Goal: Task Accomplishment & Management: Manage account settings

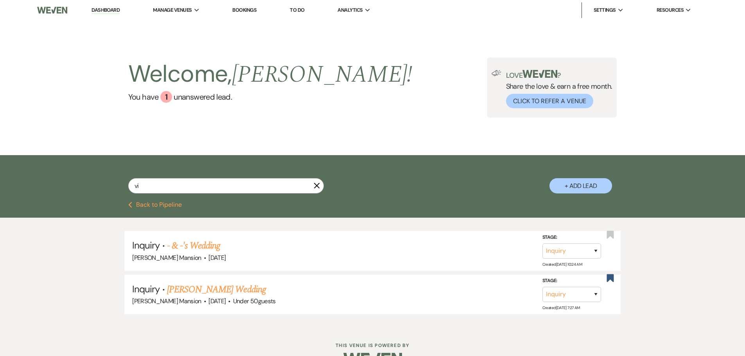
type input "v"
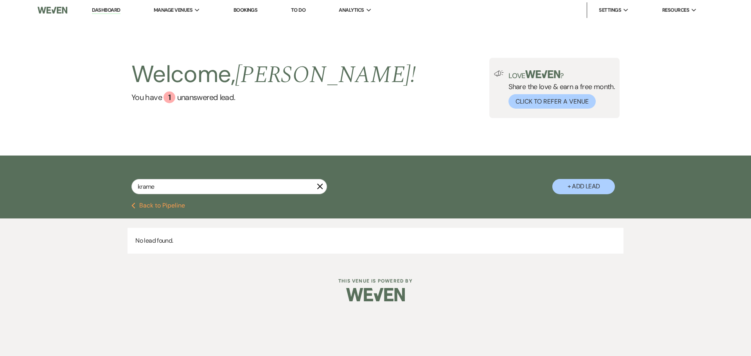
type input "kramer"
drag, startPoint x: 181, startPoint y: 186, endPoint x: 83, endPoint y: 174, distance: 98.5
click at [75, 171] on div "kramer X + Add Lead" at bounding box center [375, 179] width 751 height 47
click at [157, 184] on input "text" at bounding box center [229, 186] width 196 height 15
click at [165, 97] on div "1" at bounding box center [170, 98] width 12 height 12
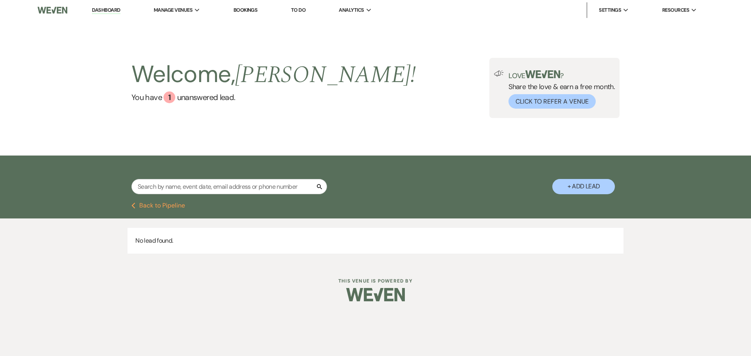
click at [110, 9] on link "Dashboard" at bounding box center [106, 10] width 28 height 7
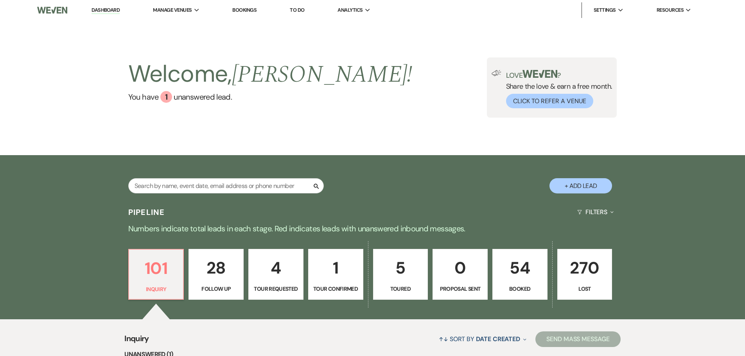
click at [511, 270] on p "54" at bounding box center [520, 268] width 45 height 26
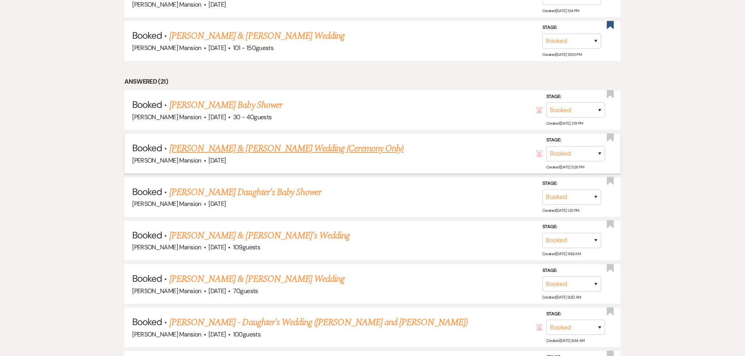
scroll to position [469, 0]
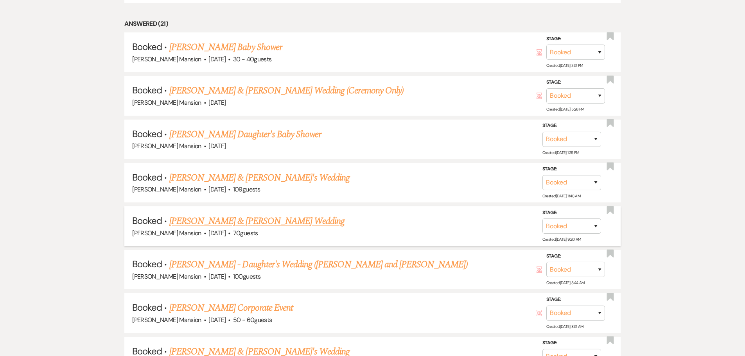
click at [202, 222] on link "Tina Cummings & Lazarus's Wedding" at bounding box center [256, 221] width 175 height 14
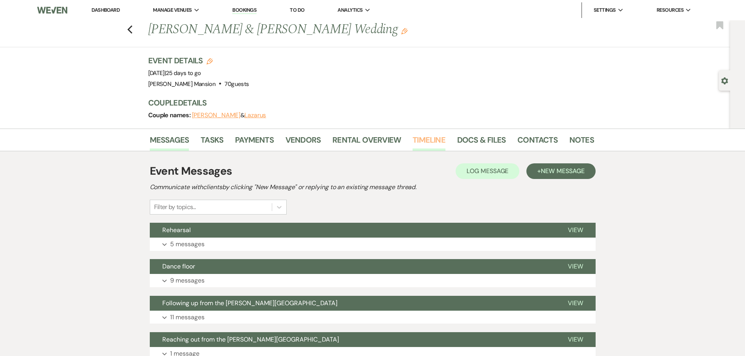
click at [427, 137] on link "Timeline" at bounding box center [429, 142] width 33 height 17
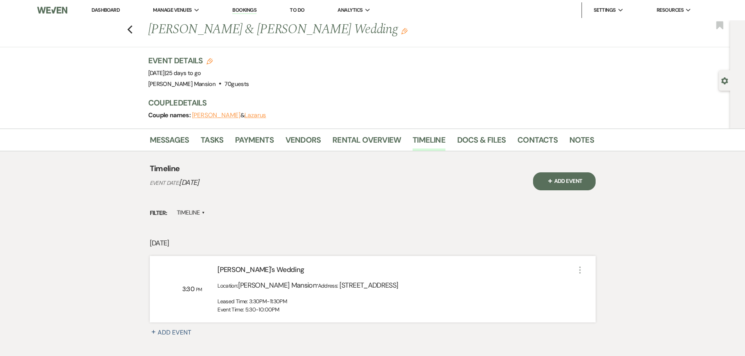
click at [579, 268] on icon "More" at bounding box center [580, 270] width 9 height 9
click at [609, 284] on button "Pencil Edit" at bounding box center [599, 285] width 40 height 12
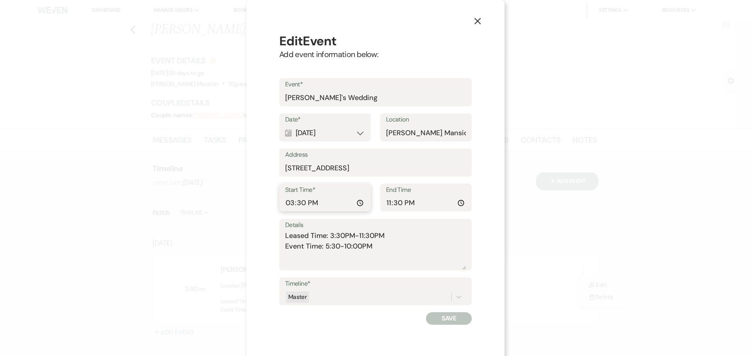
click at [318, 200] on input "15:30:00" at bounding box center [325, 203] width 80 height 15
type input "14:30"
click at [369, 249] on textarea "Leased Time: 3:30PM-11:30PM Event Time: 5:30-10:00PM" at bounding box center [375, 250] width 181 height 39
drag, startPoint x: 380, startPoint y: 246, endPoint x: 268, endPoint y: 228, distance: 112.9
click at [270, 228] on div "Edit Event Add event information below: Event* Tina's Wedding Date* Calendar Oc…" at bounding box center [375, 178] width 211 height 311
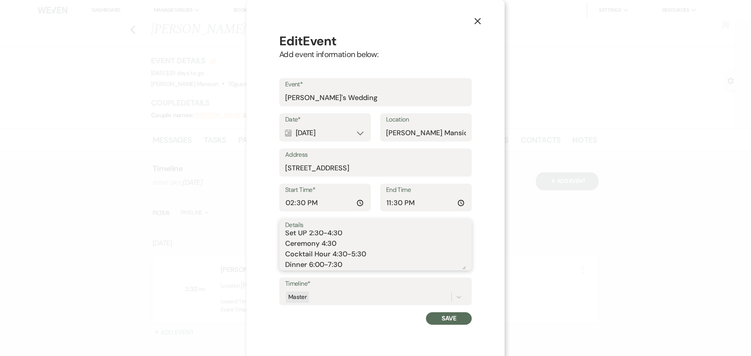
scroll to position [24, 0]
click at [374, 246] on textarea "Arrival 2:00-2:30 Set UP 2:30-4:30 Ceremony 4:30 Cocktail Hour 4:30-5:30 Dinner…" at bounding box center [375, 250] width 181 height 39
click at [358, 263] on textarea "Arrival 2:00-2:30 Set UP 2:30-4:30 Ceremony 4:30 Cocktail Hour 4:30-5:30 Cake 7…" at bounding box center [375, 250] width 181 height 39
type textarea "Arrival 2:00-2:30 Set UP 2:30-4:30 Ceremony 4:30 Cocktail Hour 4:30-5:30 Cake 7…"
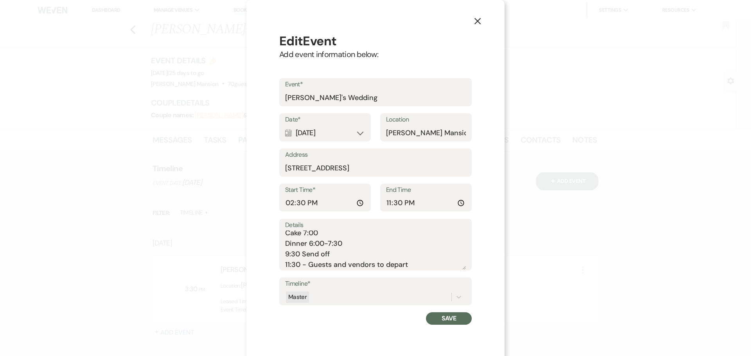
click at [444, 321] on button "Save" at bounding box center [449, 319] width 46 height 13
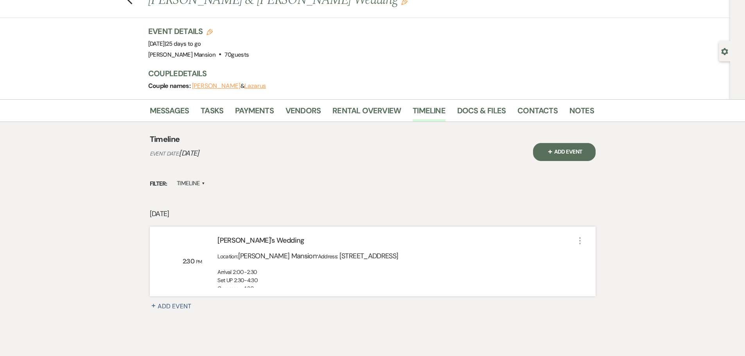
scroll to position [0, 0]
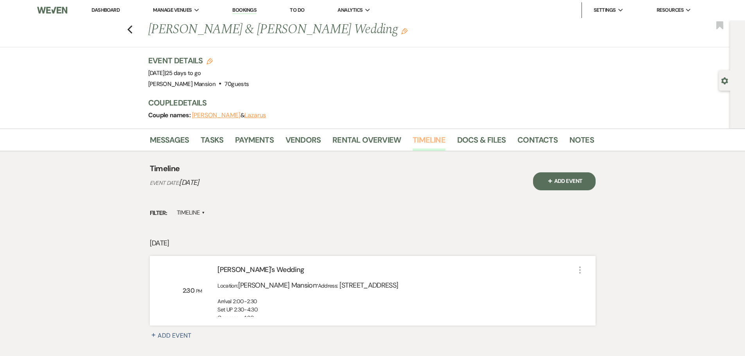
click at [428, 143] on link "Timeline" at bounding box center [429, 142] width 33 height 17
click at [160, 140] on link "Messages" at bounding box center [170, 142] width 40 height 17
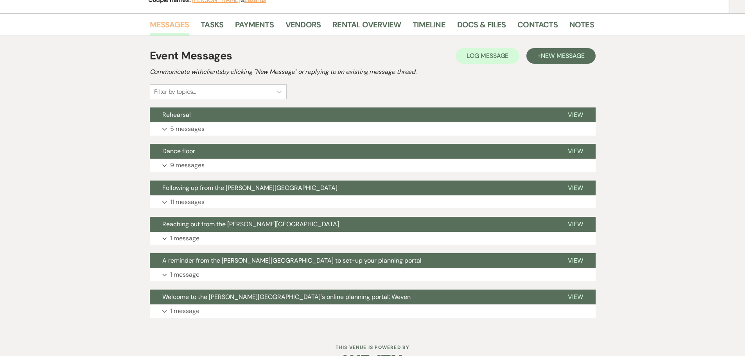
scroll to position [117, 0]
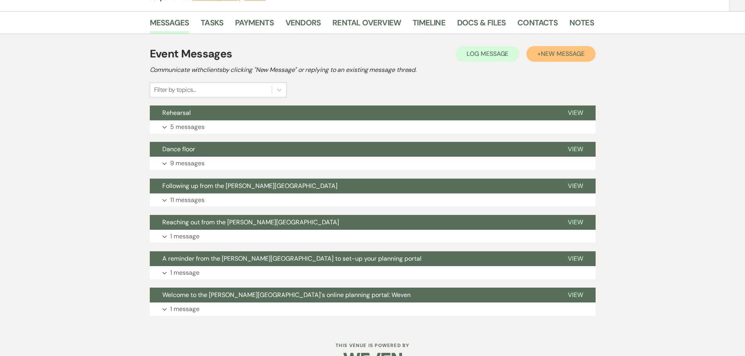
click at [558, 55] on span "New Message" at bounding box center [562, 54] width 43 height 8
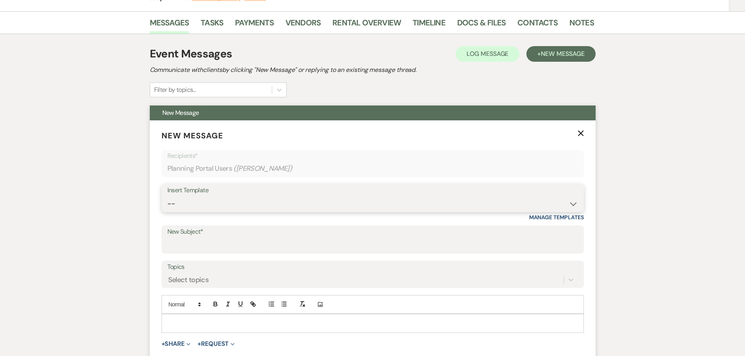
click at [187, 201] on select "-- Initial Inquiry Response Tour Request Response Follow Up Contract (Pre-Booke…" at bounding box center [372, 203] width 411 height 15
click at [395, 206] on select "-- Initial Inquiry Response Tour Request Response Follow Up Contract (Pre-Booke…" at bounding box center [372, 203] width 411 height 15
click at [328, 242] on input "New Subject*" at bounding box center [372, 245] width 411 height 15
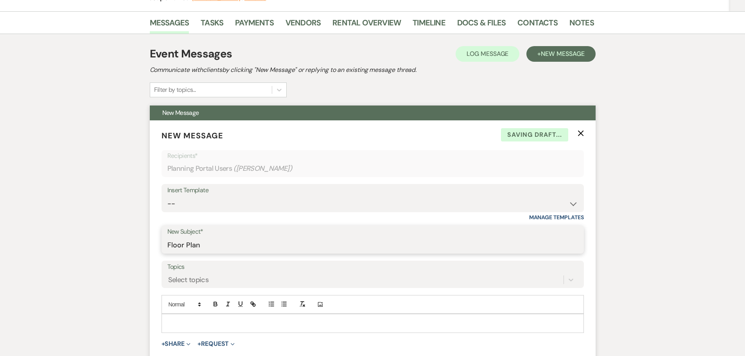
type input "Floor Plan"
click at [272, 320] on p at bounding box center [373, 323] width 410 height 9
click at [274, 279] on div "Select topics" at bounding box center [372, 280] width 411 height 15
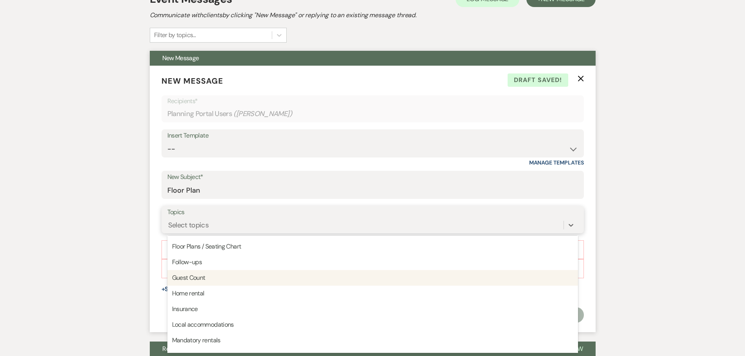
scroll to position [39, 0]
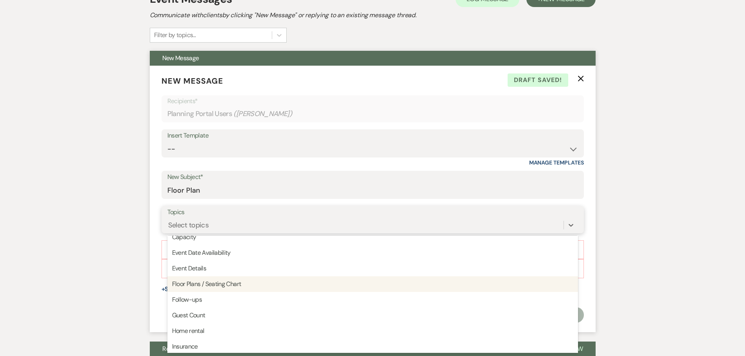
click at [212, 287] on div "Floor Plans / Seating Chart" at bounding box center [372, 285] width 411 height 16
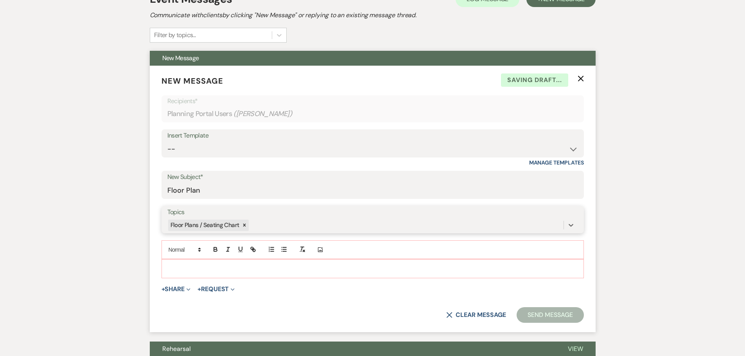
scroll to position [211, 0]
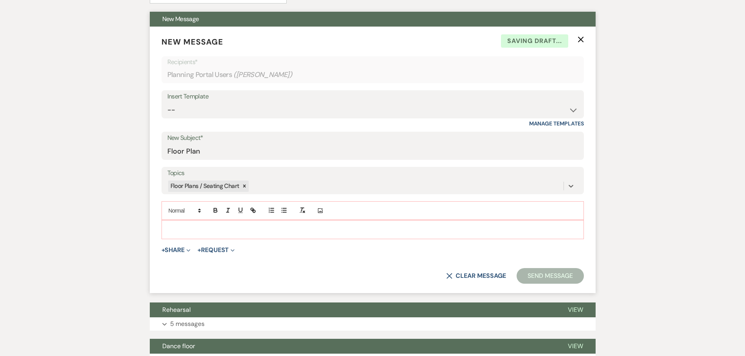
click at [176, 228] on p at bounding box center [373, 229] width 410 height 9
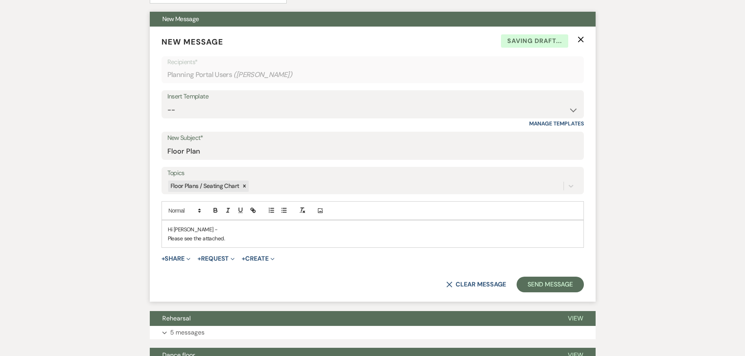
scroll to position [250, 0]
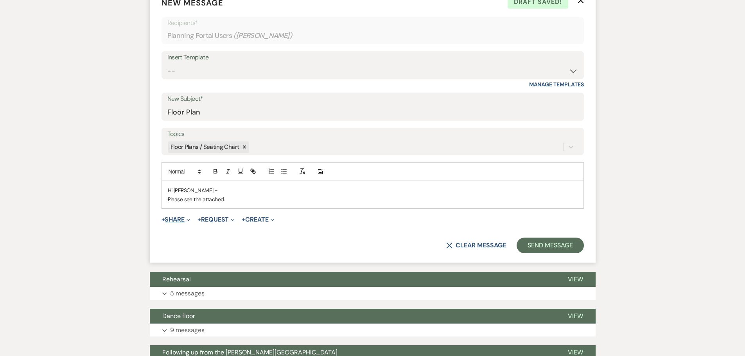
click at [182, 219] on button "+ Share Expand" at bounding box center [176, 220] width 29 height 6
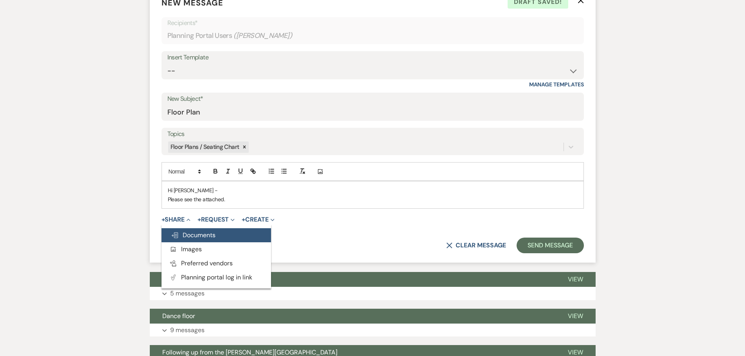
click at [187, 237] on span "Doc Upload Documents" at bounding box center [193, 235] width 45 height 8
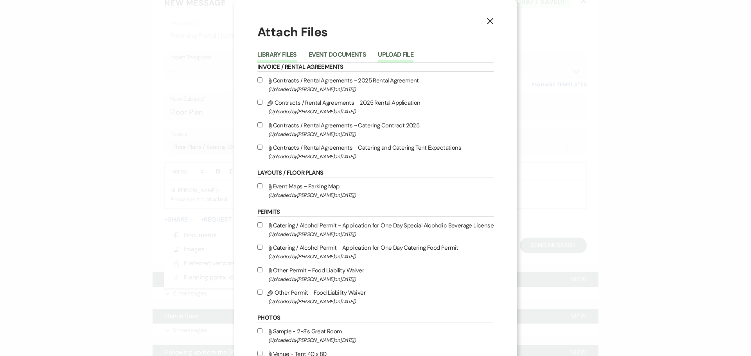
click at [412, 54] on button "Upload File" at bounding box center [396, 57] width 36 height 11
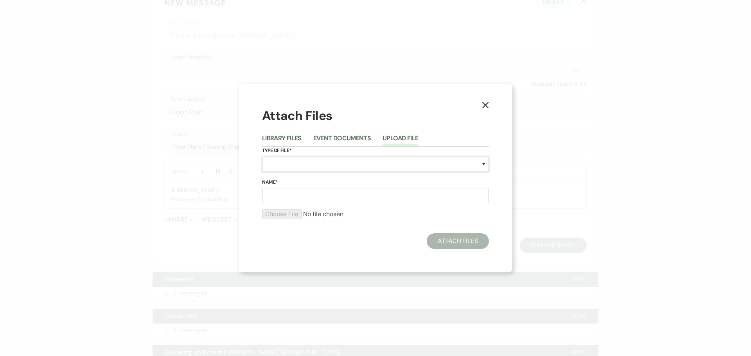
click at [326, 161] on select "Special Event Insurance Vendor Certificate of Insurance Contracts / Rental Agre…" at bounding box center [375, 164] width 227 height 15
select select "24"
click at [262, 157] on select "Special Event Insurance Vendor Certificate of Insurance Contracts / Rental Agre…" at bounding box center [375, 164] width 227 height 15
click at [307, 196] on input "Name*" at bounding box center [375, 195] width 227 height 15
type input "Tina & Lazarus"
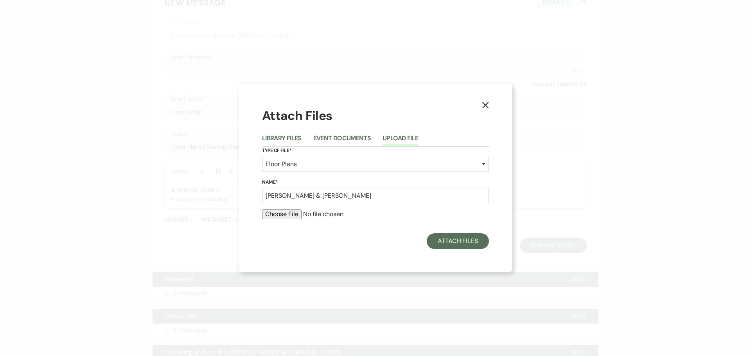
click at [285, 218] on input "file" at bounding box center [375, 214] width 227 height 9
type input "C:\fakepath\Tina & Lazarus.pdf"
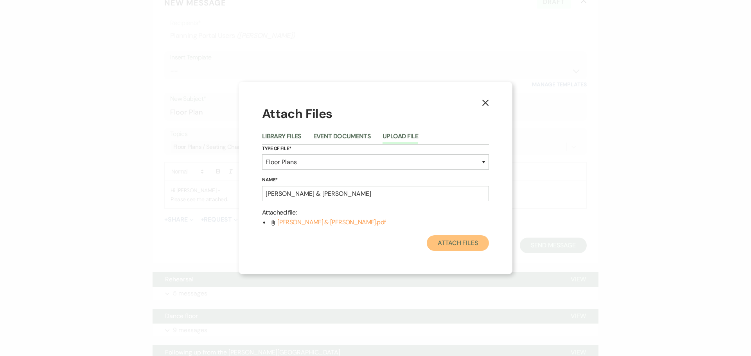
click at [451, 239] on button "Attach Files" at bounding box center [458, 244] width 62 height 16
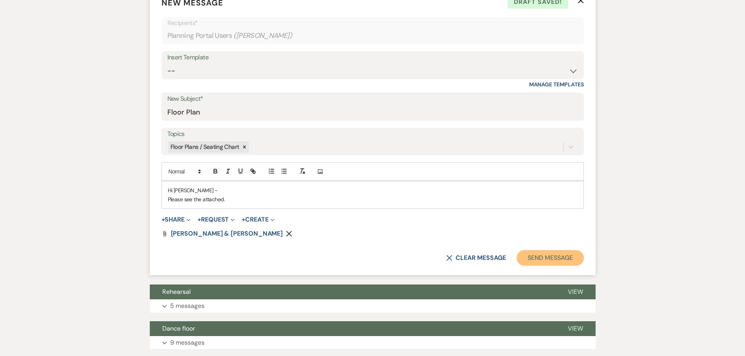
click at [567, 257] on button "Send Message" at bounding box center [550, 258] width 67 height 16
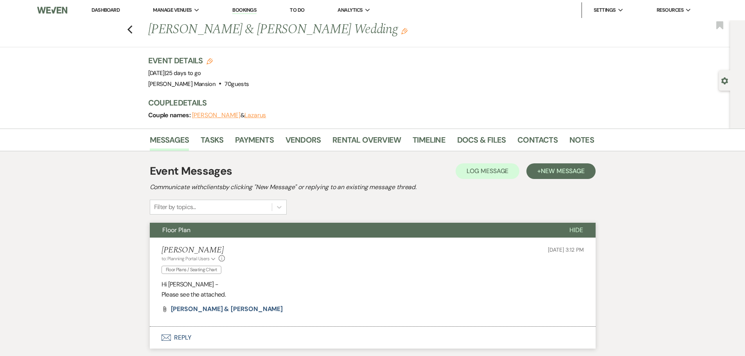
click at [99, 7] on link "Dashboard" at bounding box center [106, 10] width 28 height 7
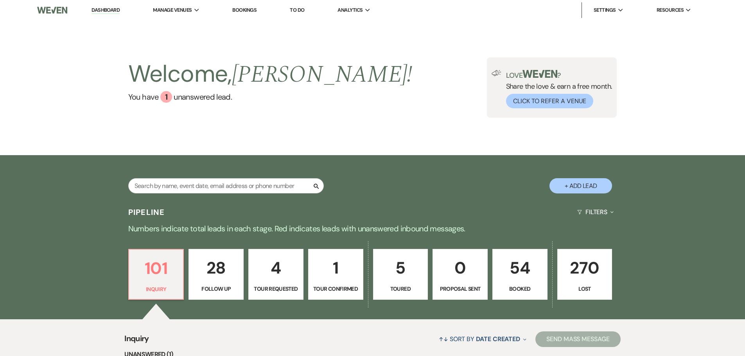
click at [572, 182] on button "+ Add Lead" at bounding box center [581, 185] width 63 height 15
select select "799"
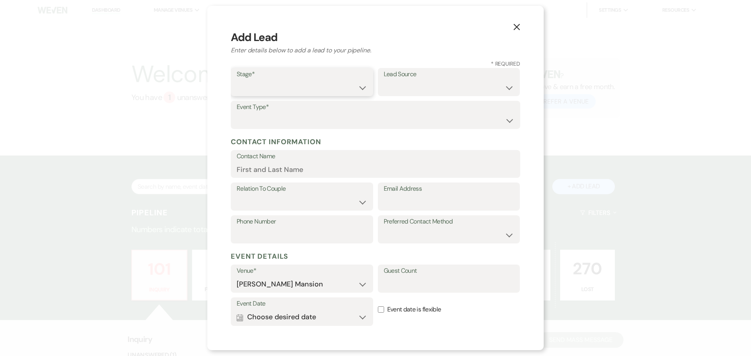
click at [286, 86] on select "Inquiry Follow Up Tour Requested Tour Confirmed Toured Proposal Sent Booked Lost" at bounding box center [302, 87] width 131 height 15
select select "1"
click at [237, 80] on select "Inquiry Follow Up Tour Requested Tour Confirmed Toured Proposal Sent Booked Lost" at bounding box center [302, 87] width 131 height 15
click at [390, 85] on select "Weven Venue Website Instagram Facebook Pinterest Google The Knot Wedding Wire H…" at bounding box center [449, 87] width 131 height 15
select select "4"
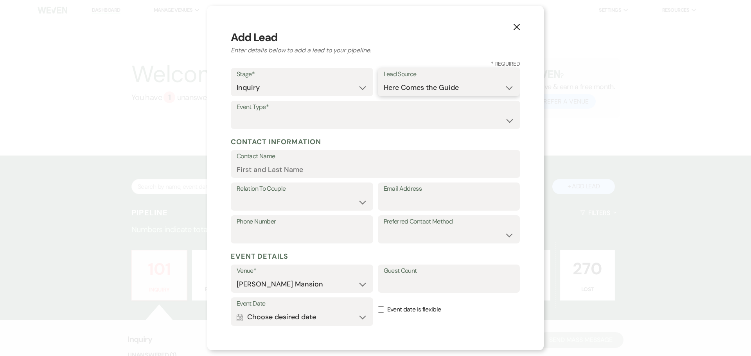
click at [384, 80] on select "Weven Venue Website Instagram Facebook Pinterest Google The Knot Wedding Wire H…" at bounding box center [449, 87] width 131 height 15
click at [264, 120] on select "Wedding Anniversary Party Baby Shower Bachelorette / Bachelor Party Birthday Pa…" at bounding box center [376, 120] width 278 height 15
select select "1"
click at [237, 113] on select "Wedding Anniversary Party Baby Shower Bachelorette / Bachelor Party Birthday Pa…" at bounding box center [376, 120] width 278 height 15
click at [268, 163] on div "Contact Name" at bounding box center [376, 164] width 290 height 28
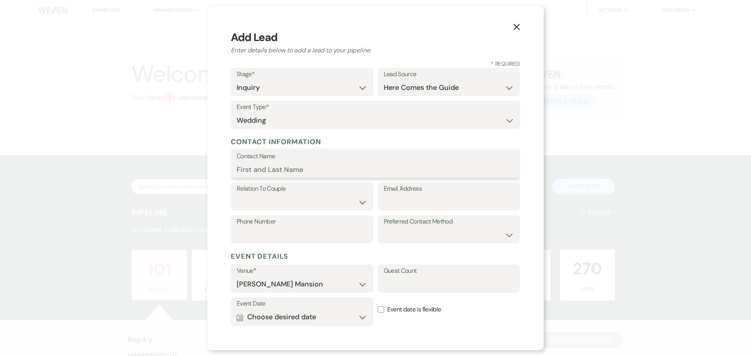
click at [269, 169] on input "Contact Name" at bounding box center [376, 169] width 278 height 15
type input "S"
type input "Samantha Pescosolido"
click at [266, 201] on select "Couple Planner Parent of Couple Family Member Friend Other" at bounding box center [302, 202] width 131 height 15
select select "1"
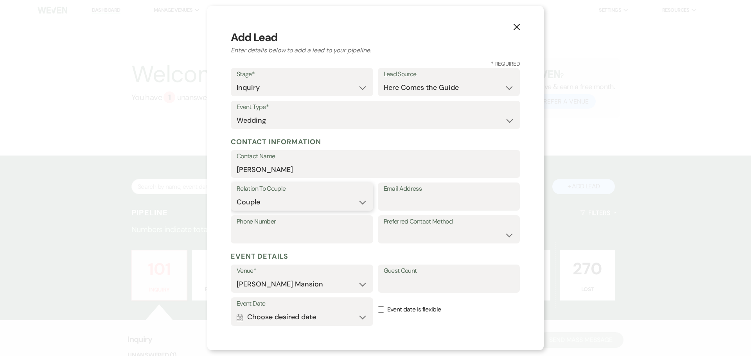
click at [237, 195] on select "Couple Planner Parent of Couple Family Member Friend Other" at bounding box center [302, 202] width 131 height 15
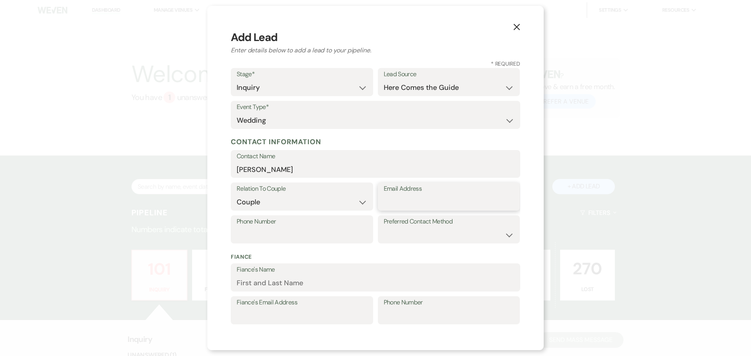
click at [438, 203] on input "Email Address" at bounding box center [449, 202] width 131 height 15
paste input "samanthapesky@gmail.com"
type input "samanthapesky@gmail.com"
click at [322, 234] on input "Phone Number" at bounding box center [302, 235] width 131 height 15
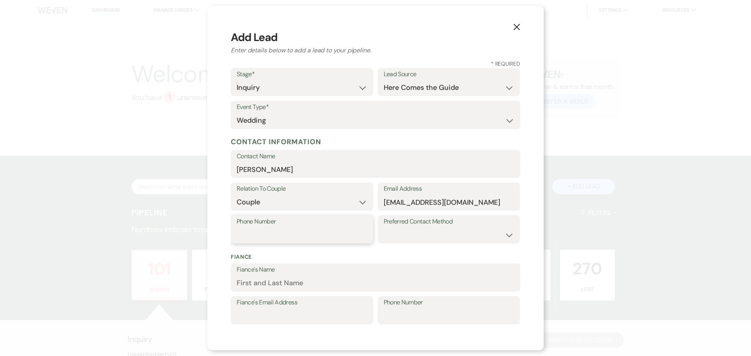
click at [247, 238] on input "Phone Number" at bounding box center [302, 235] width 131 height 15
paste input "6177169827"
type input "6177169827"
click at [448, 232] on select "Email Phone Text" at bounding box center [449, 235] width 131 height 15
select select "email"
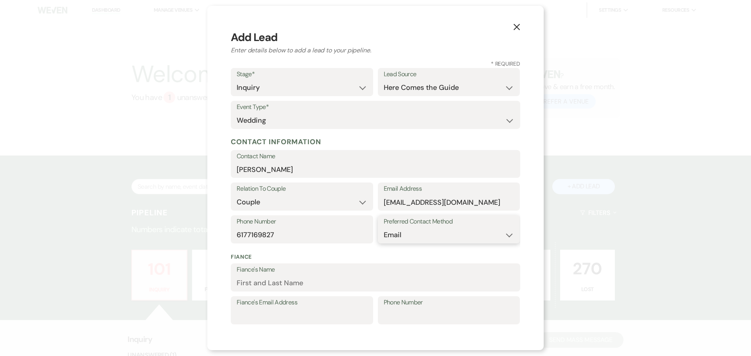
click at [384, 228] on select "Email Phone Text" at bounding box center [449, 235] width 131 height 15
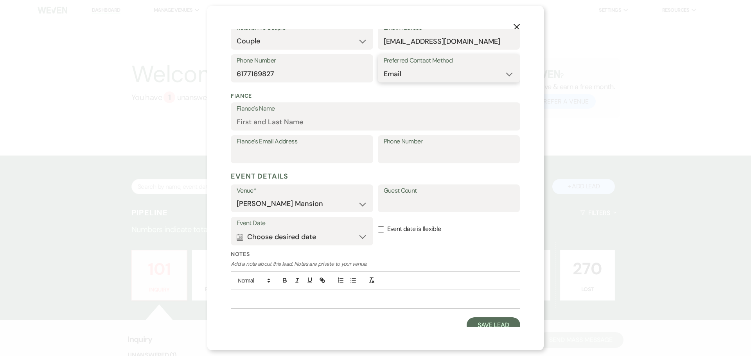
scroll to position [167, 0]
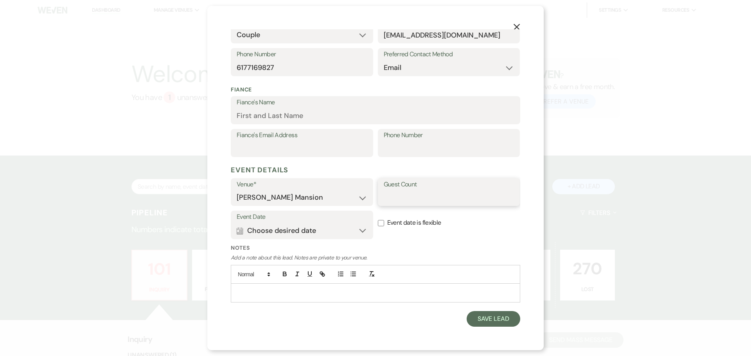
click at [419, 201] on input "Guest Count" at bounding box center [449, 197] width 131 height 15
type input "Under 25"
click at [356, 231] on button "Calendar Choose desired date Expand" at bounding box center [302, 231] width 131 height 16
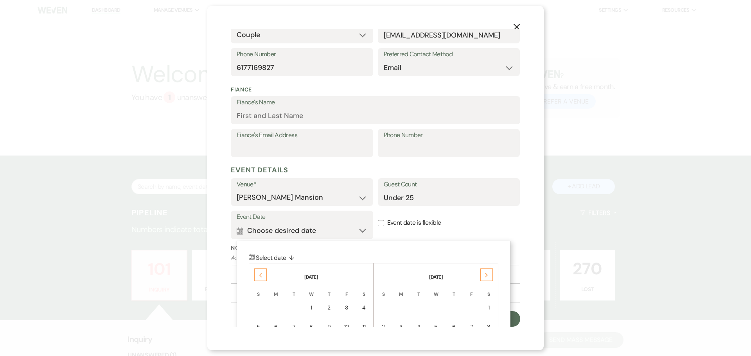
click at [257, 275] on div "Previous" at bounding box center [260, 275] width 13 height 13
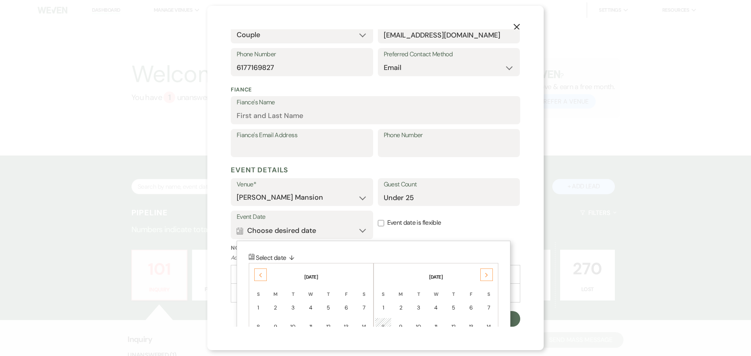
click at [257, 275] on div "Previous" at bounding box center [260, 275] width 13 height 13
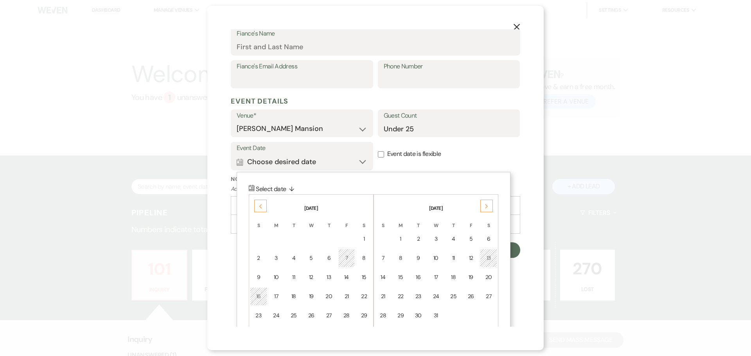
scroll to position [246, 0]
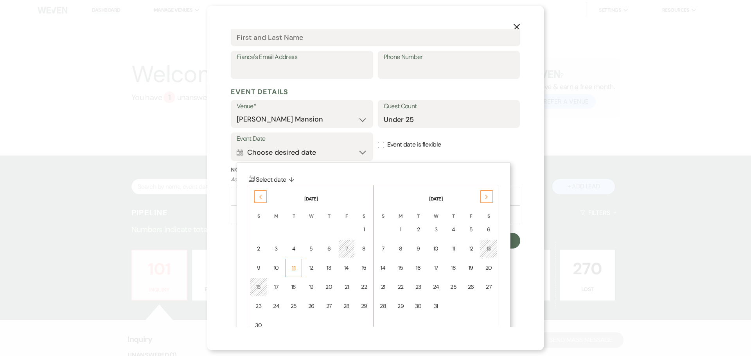
click at [294, 271] on div "11" at bounding box center [293, 268] width 7 height 8
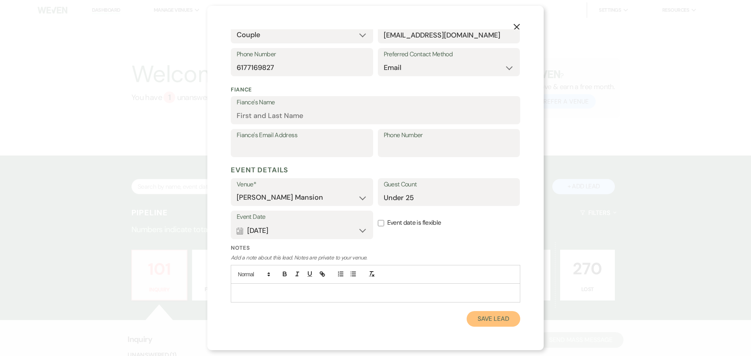
click at [489, 317] on button "Save Lead" at bounding box center [494, 319] width 54 height 16
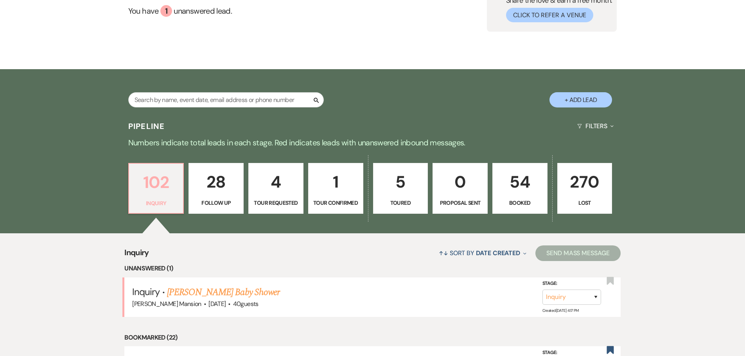
scroll to position [117, 0]
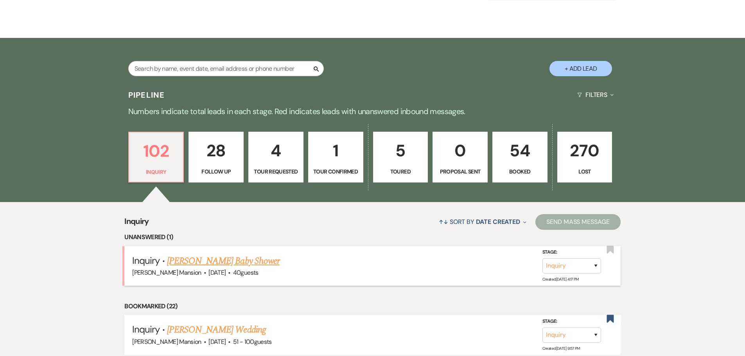
click at [186, 259] on link "[PERSON_NAME] Baby Shower" at bounding box center [223, 261] width 113 height 14
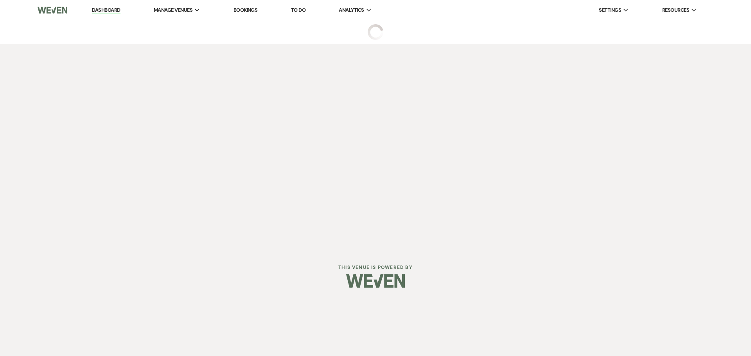
select select "5"
select select "3"
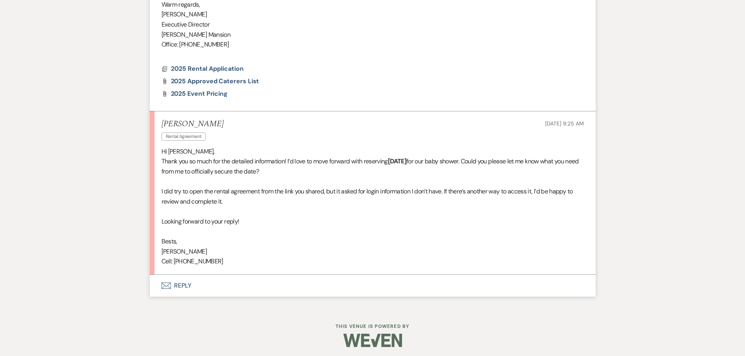
scroll to position [756, 0]
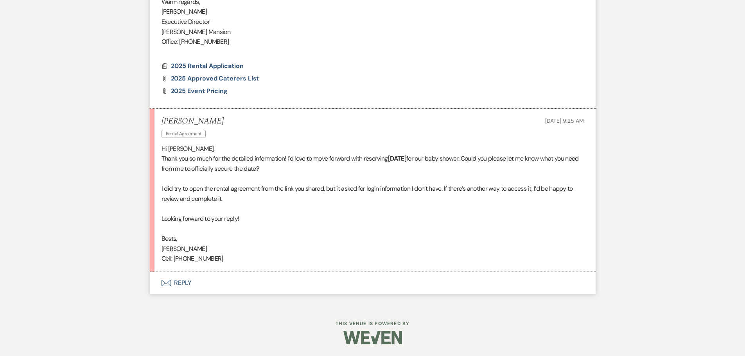
click at [164, 284] on icon "Envelope" at bounding box center [166, 283] width 9 height 6
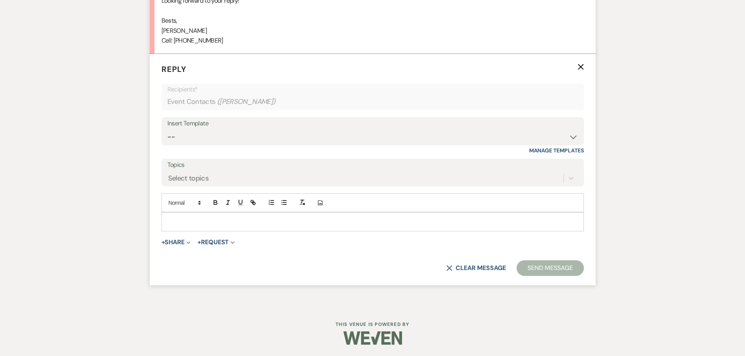
scroll to position [975, 0]
click at [203, 219] on p at bounding box center [373, 221] width 410 height 9
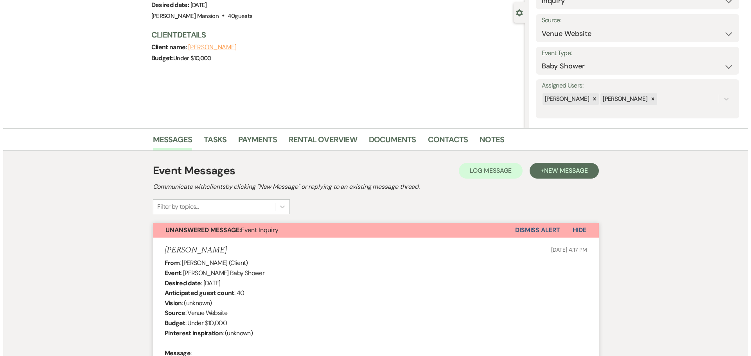
scroll to position [0, 0]
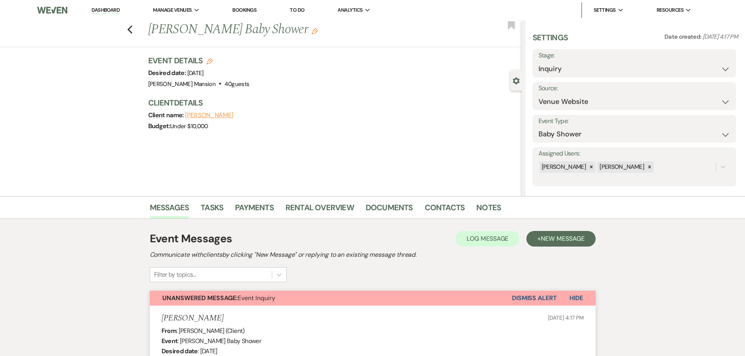
click at [101, 10] on link "Dashboard" at bounding box center [106, 10] width 28 height 7
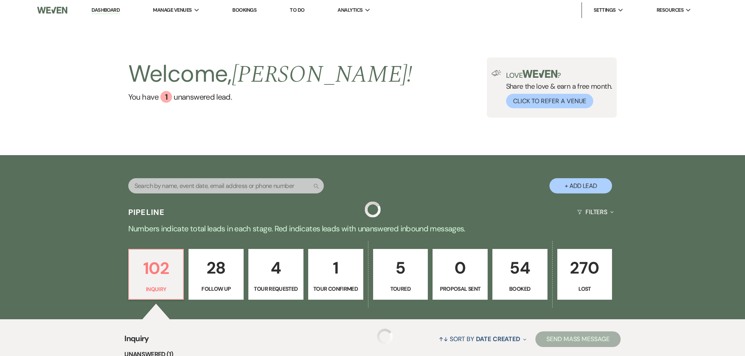
click at [588, 183] on button "+ Add Lead" at bounding box center [581, 185] width 63 height 15
select select "799"
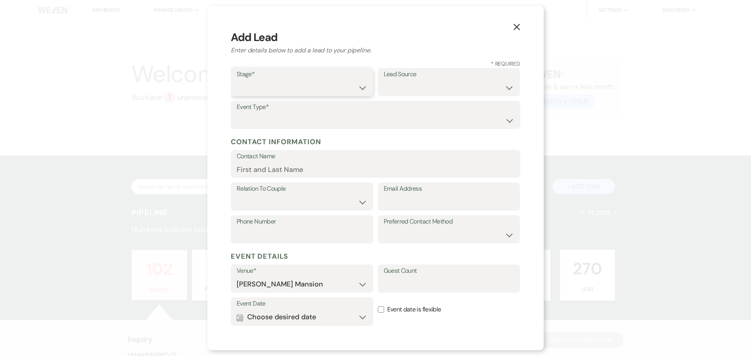
click at [346, 81] on select "Inquiry Follow Up Tour Requested Tour Confirmed Toured Proposal Sent Booked Lost" at bounding box center [302, 87] width 131 height 15
select select "1"
click at [237, 80] on select "Inquiry Follow Up Tour Requested Tour Confirmed Toured Proposal Sent Booked Lost" at bounding box center [302, 87] width 131 height 15
click at [445, 80] on select "Weven Venue Website Instagram Facebook Pinterest Google The Knot Wedding Wire H…" at bounding box center [449, 87] width 131 height 15
select select "4"
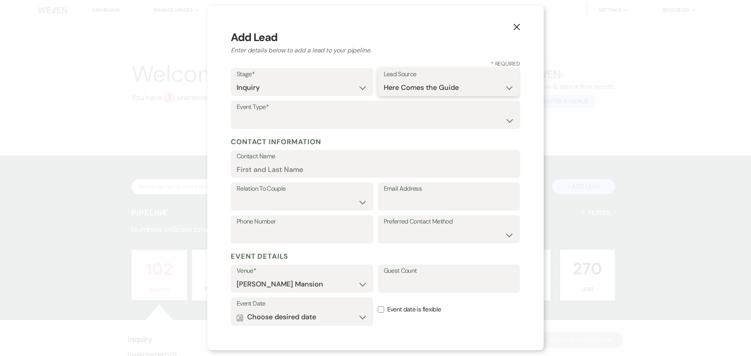
click at [384, 80] on select "Weven Venue Website Instagram Facebook Pinterest Google The Knot Wedding Wire H…" at bounding box center [449, 87] width 131 height 15
click at [336, 170] on input "Contact Name" at bounding box center [376, 169] width 278 height 15
type input "[DEMOGRAPHIC_DATA]"
click at [469, 201] on input "Email Address" at bounding box center [449, 202] width 131 height 15
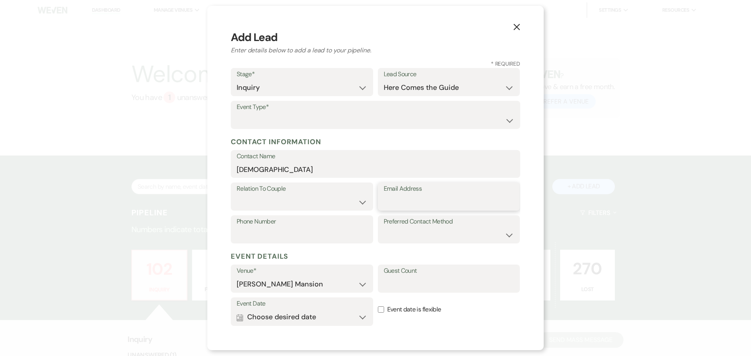
paste input "fcschneider96@gmail.com"
type input "fcschneider96@gmail.com"
click at [257, 204] on select "Couple Planner Parent of Couple Family Member Friend Other" at bounding box center [302, 202] width 131 height 15
click at [454, 222] on label "Preferred Contact Method" at bounding box center [449, 221] width 131 height 11
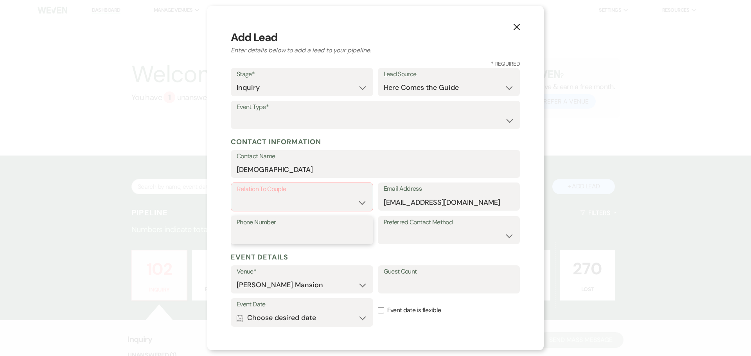
click at [279, 236] on input "Phone Number" at bounding box center [302, 235] width 131 height 15
paste input "2032605812"
type input "2032605812"
click at [350, 203] on select "Couple Planner Parent of Couple Family Member Friend Other" at bounding box center [302, 202] width 130 height 15
select select "1"
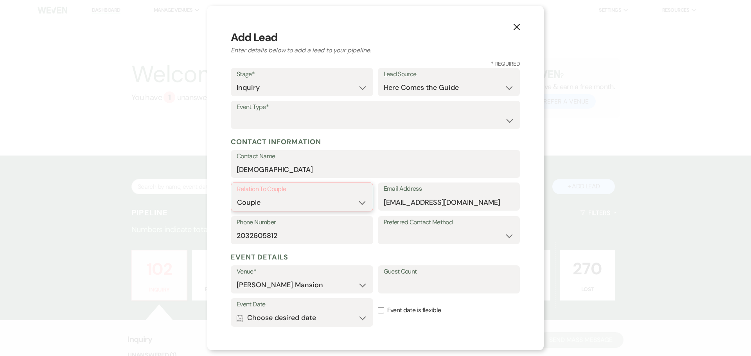
click at [237, 195] on select "Couple Planner Parent of Couple Family Member Friend Other" at bounding box center [302, 202] width 130 height 15
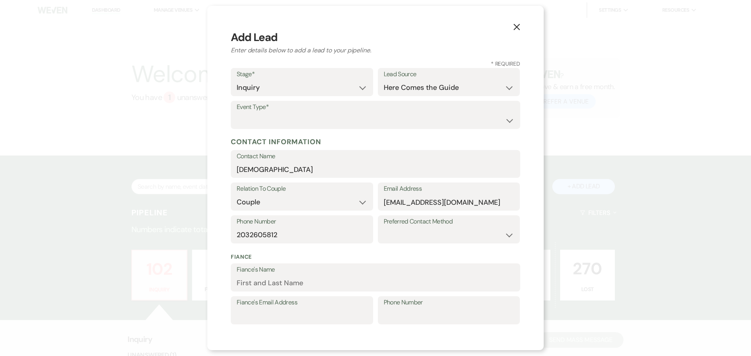
click at [435, 227] on label "Preferred Contact Method" at bounding box center [449, 221] width 131 height 11
click at [425, 235] on select "Email Phone Text" at bounding box center [449, 235] width 131 height 15
select select "email"
click at [384, 228] on select "Email Phone Text" at bounding box center [449, 235] width 131 height 15
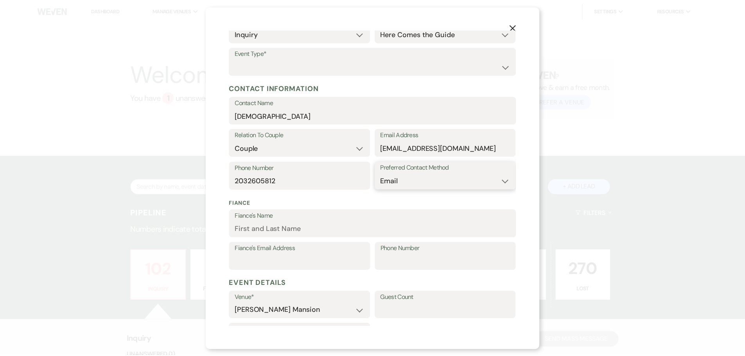
scroll to position [167, 0]
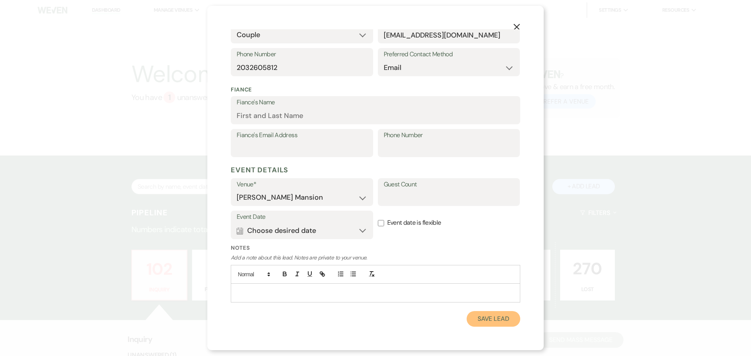
click at [469, 318] on button "Save Lead" at bounding box center [494, 319] width 54 height 16
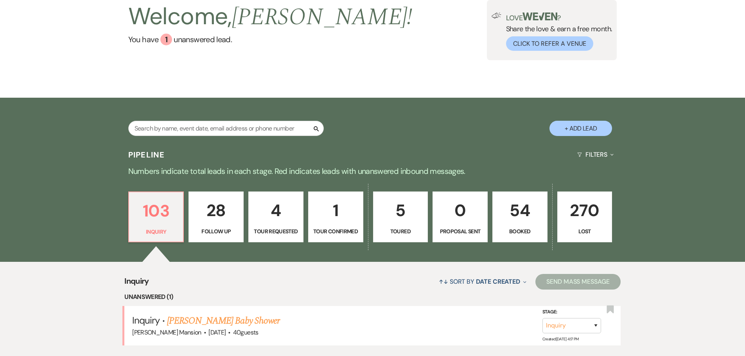
scroll to position [0, 0]
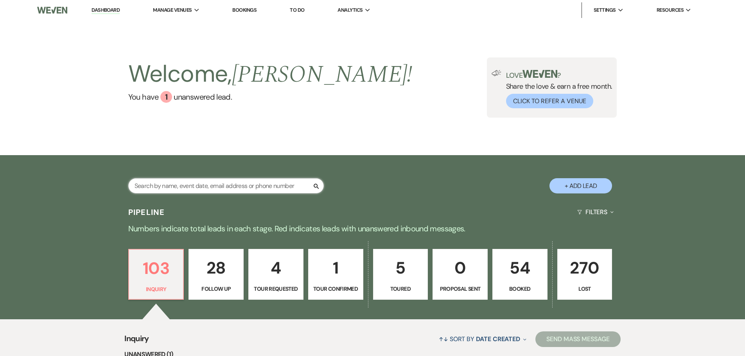
click at [174, 187] on input "text" at bounding box center [226, 185] width 196 height 15
type input "[PERSON_NAME]"
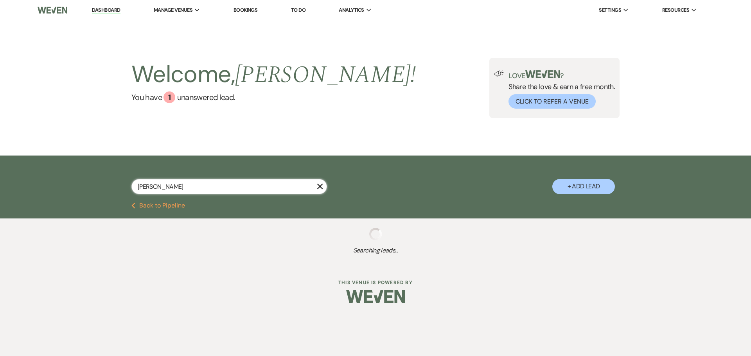
select select "9"
select select "8"
select select "6"
select select "8"
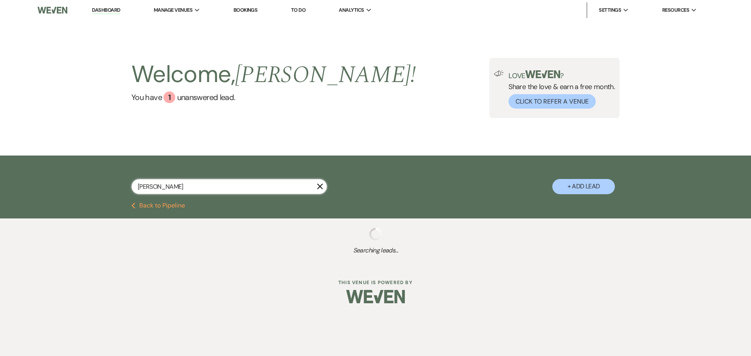
select select "5"
select select "8"
select select "5"
select select "8"
select select "5"
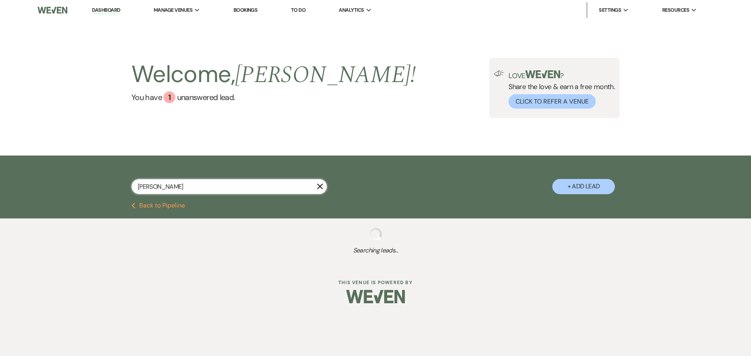
select select "8"
select select "6"
select select "8"
select select "5"
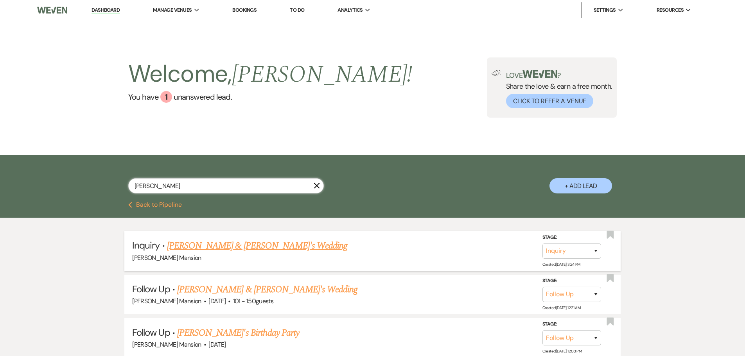
type input "[PERSON_NAME]"
click at [219, 245] on link "[PERSON_NAME] & [PERSON_NAME]'s Wedding" at bounding box center [257, 246] width 181 height 14
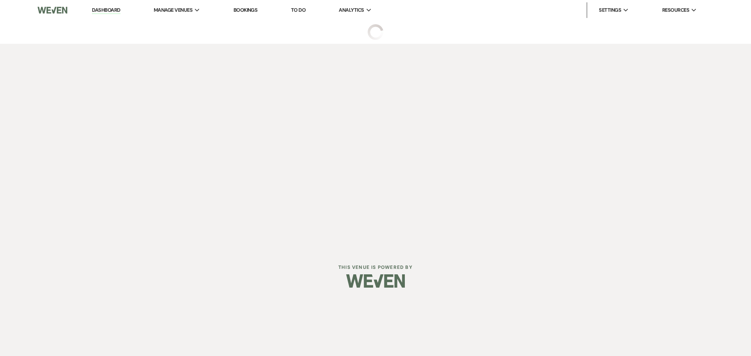
select select "4"
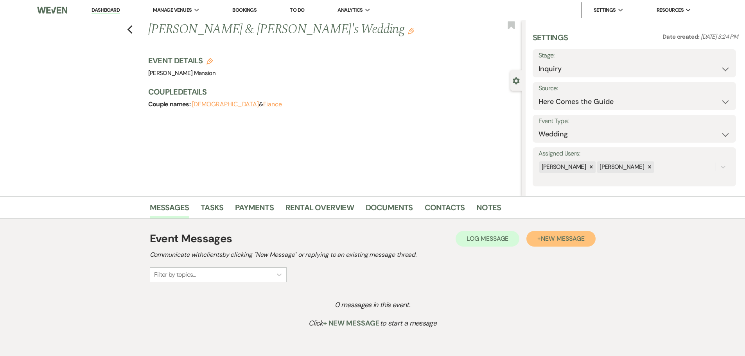
click at [579, 236] on span "New Message" at bounding box center [562, 239] width 43 height 8
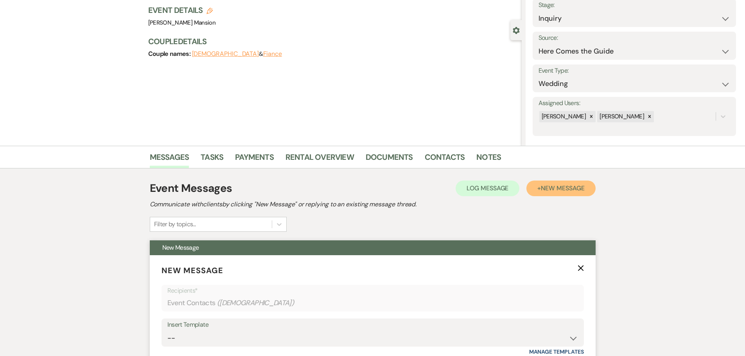
scroll to position [196, 0]
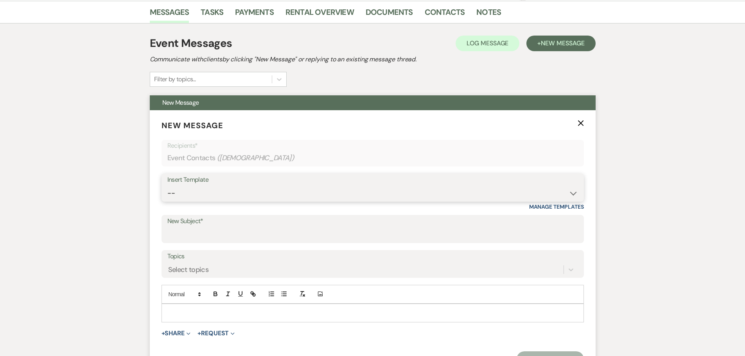
click at [574, 190] on select "-- Initial Inquiry Response Tour Request Response Follow Up Contract (Pre-Booke…" at bounding box center [372, 193] width 411 height 15
select select "4818"
click at [167, 186] on select "-- Initial Inquiry Response Tour Request Response Follow Up Contract (Pre-Booke…" at bounding box center [372, 193] width 411 height 15
type input "Congratulations from The [PERSON_NAME][GEOGRAPHIC_DATA]"
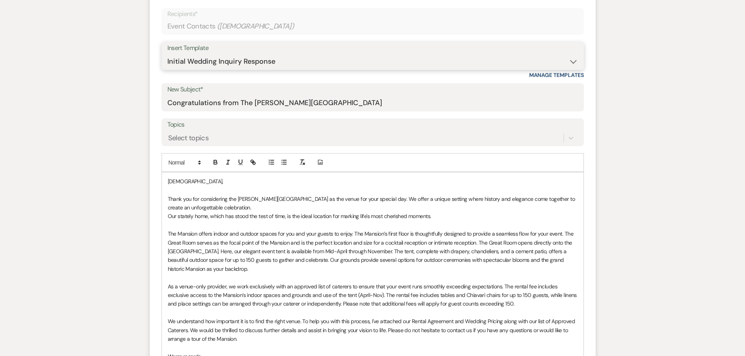
scroll to position [391, 0]
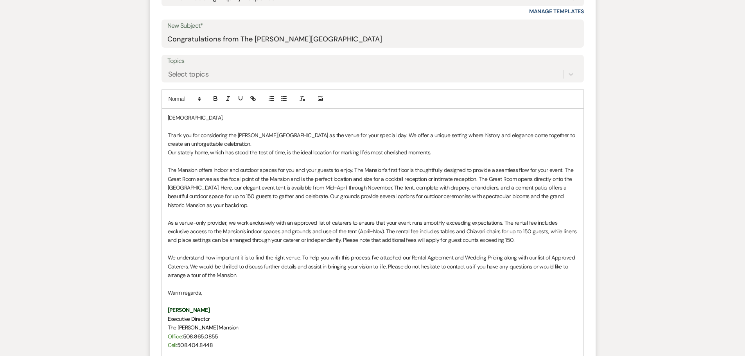
click at [236, 146] on p "Thank you for considering the [PERSON_NAME][GEOGRAPHIC_DATA] as the venue for y…" at bounding box center [373, 140] width 410 height 18
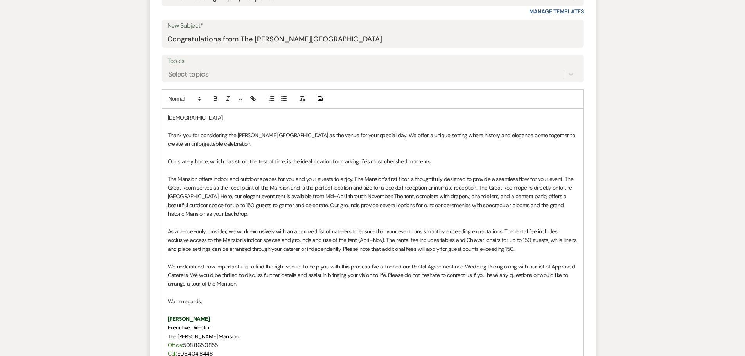
click at [263, 275] on p "We understand how important it is to find the right venue. To help you with thi…" at bounding box center [373, 276] width 410 height 26
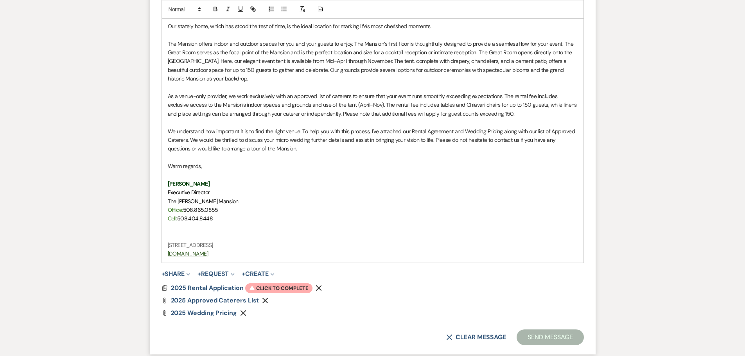
scroll to position [548, 0]
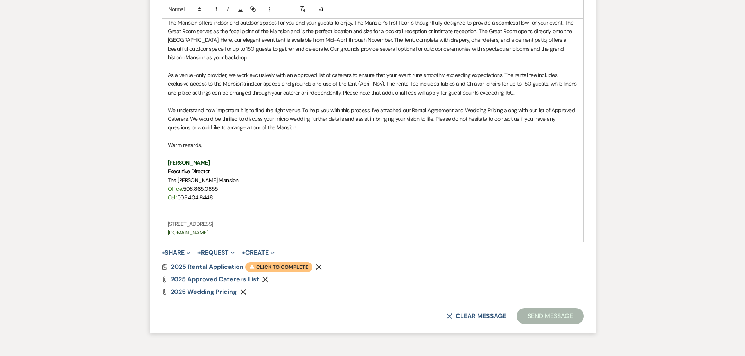
click at [267, 266] on span "Warning Click to complete" at bounding box center [278, 268] width 67 height 10
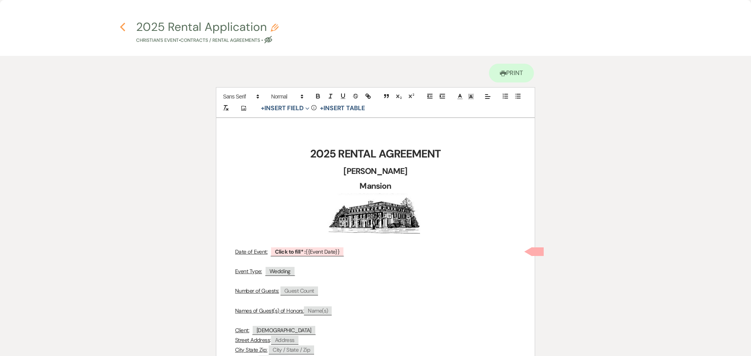
click at [124, 31] on use "button" at bounding box center [122, 27] width 5 height 9
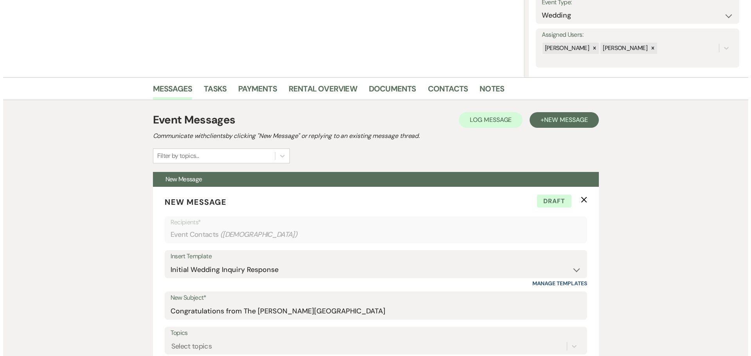
scroll to position [0, 0]
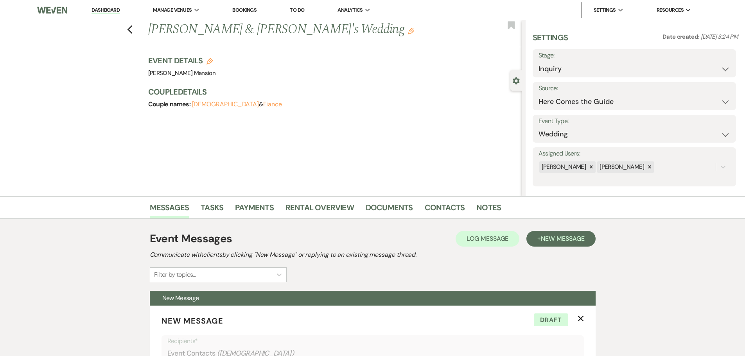
click at [210, 59] on icon "Edit" at bounding box center [210, 61] width 6 height 6
select select "799"
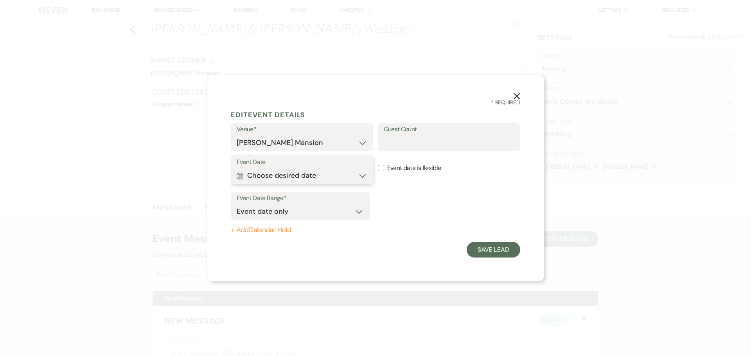
click at [311, 173] on button "Calendar Choose desired date Expand" at bounding box center [302, 176] width 131 height 16
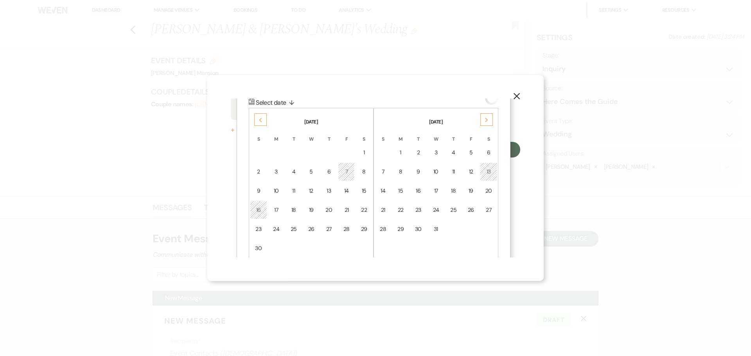
scroll to position [101, 0]
click at [489, 120] on div "Next" at bounding box center [486, 119] width 13 height 13
click at [489, 119] on div "Next" at bounding box center [486, 119] width 13 height 13
click at [487, 152] on div "7" at bounding box center [489, 152] width 7 height 8
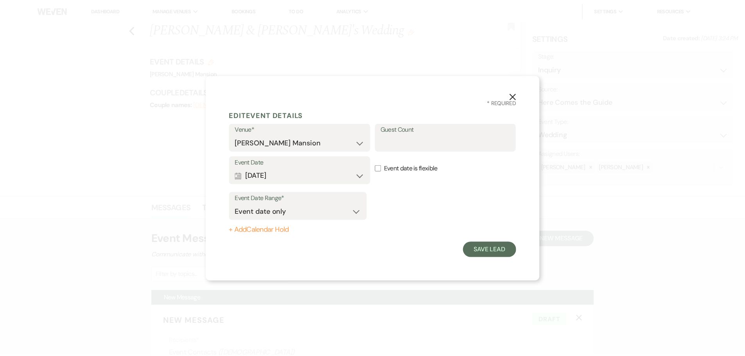
scroll to position [0, 0]
click at [443, 141] on input "Guest Count" at bounding box center [449, 142] width 131 height 15
type input "Under 25"
click at [493, 251] on button "Save Lead" at bounding box center [494, 250] width 54 height 16
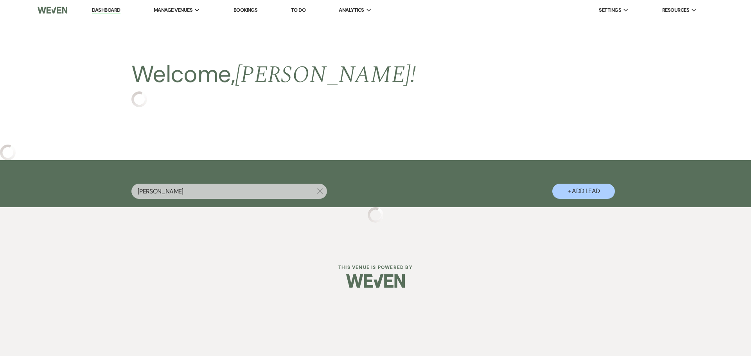
select select "9"
select select "8"
select select "6"
select select "8"
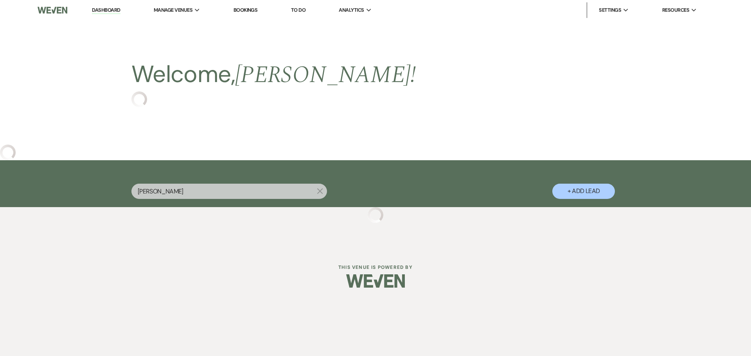
select select "5"
select select "8"
select select "5"
select select "8"
select select "5"
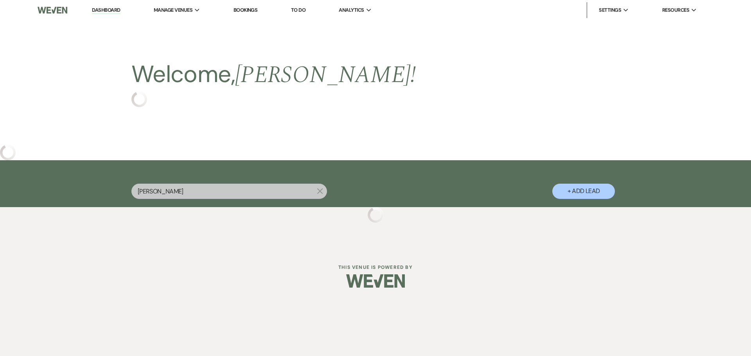
select select "8"
select select "6"
select select "8"
select select "5"
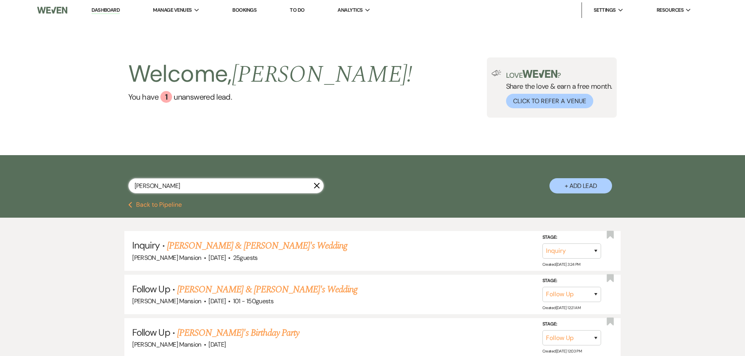
click at [176, 188] on input "[PERSON_NAME]" at bounding box center [226, 185] width 196 height 15
type input "c"
click at [104, 9] on link "Dashboard" at bounding box center [106, 10] width 28 height 7
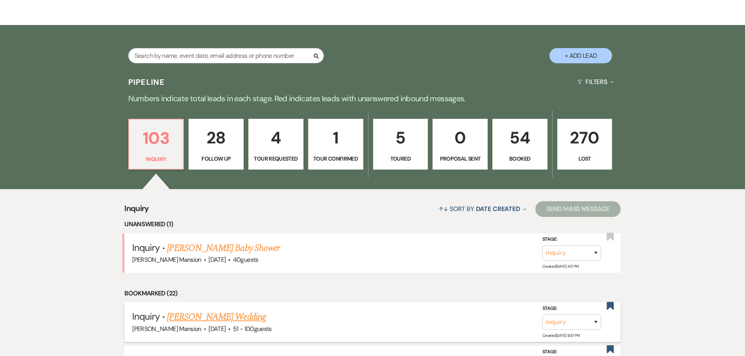
scroll to position [156, 0]
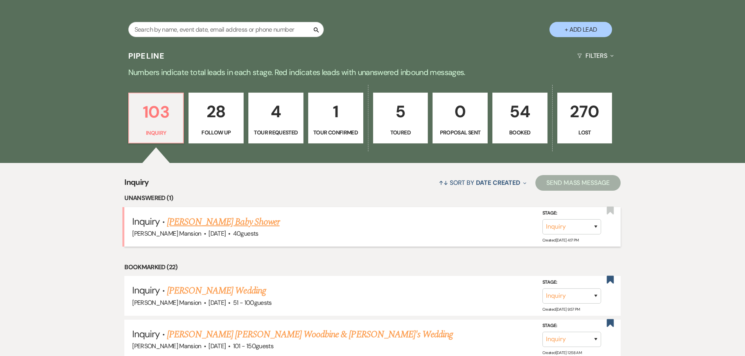
click at [192, 224] on link "[PERSON_NAME] Baby Shower" at bounding box center [223, 222] width 113 height 14
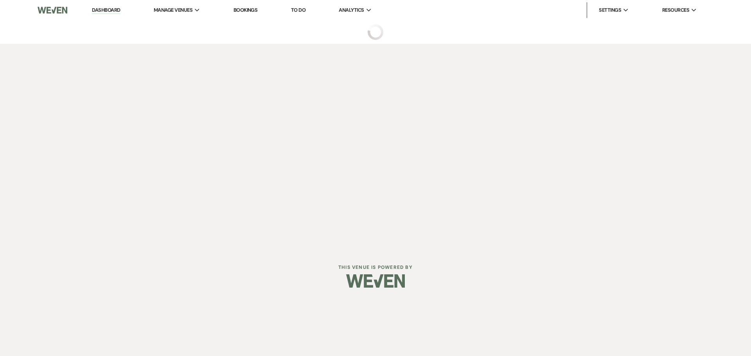
select select "5"
select select "3"
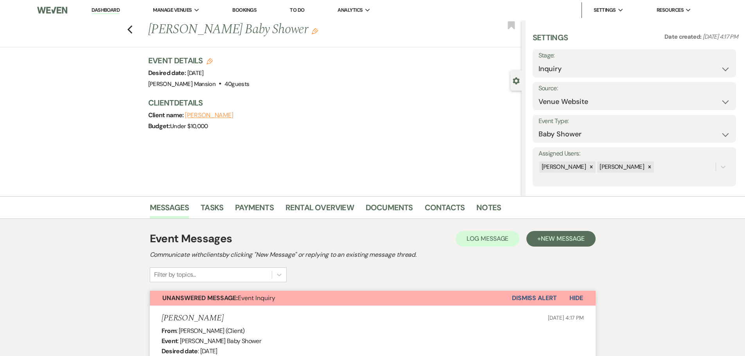
click at [318, 282] on div "Event Messages Log Log Message + New Message Communicate with clients by clicki…" at bounding box center [373, 257] width 446 height 52
